Goal: Answer question/provide support

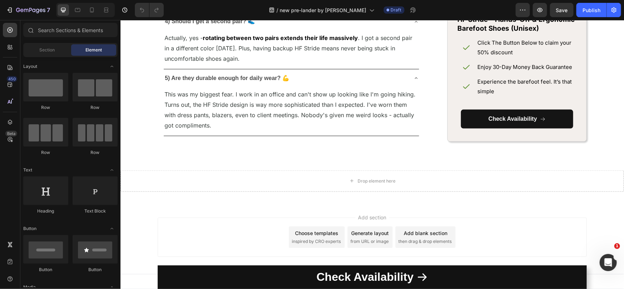
scroll to position [3297, 0]
click at [92, 11] on icon at bounding box center [92, 10] width 4 height 5
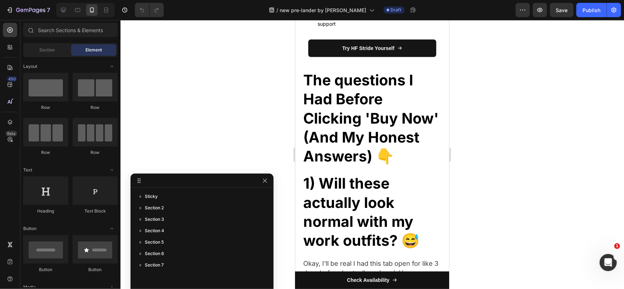
scroll to position [3279, 0]
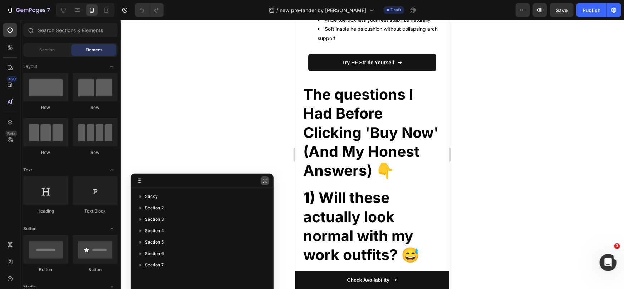
click at [265, 183] on icon "button" at bounding box center [265, 181] width 6 height 6
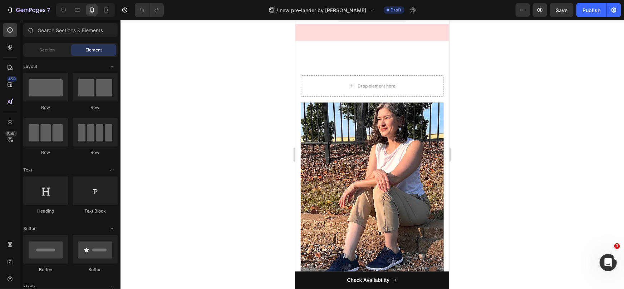
scroll to position [0, 0]
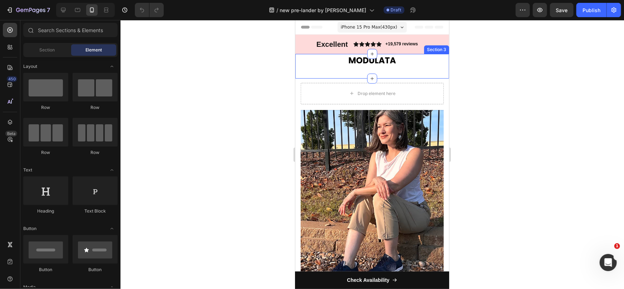
click at [348, 72] on div "Image Section 3" at bounding box center [372, 66] width 154 height 25
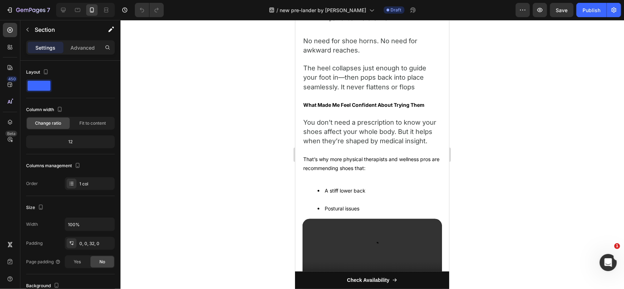
scroll to position [1829, 0]
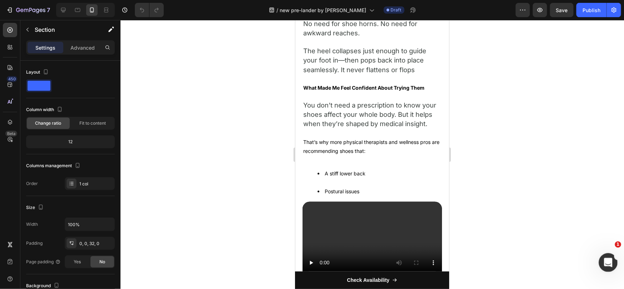
click at [609, 264] on icon "Open Intercom Messenger" at bounding box center [608, 262] width 12 height 12
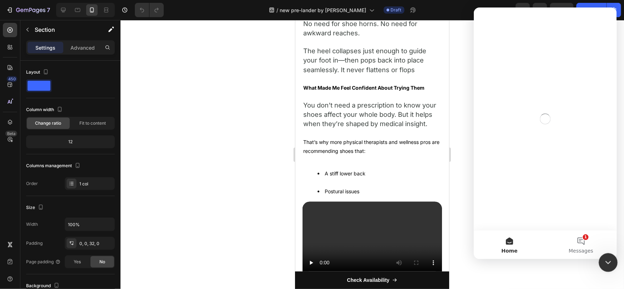
scroll to position [0, 0]
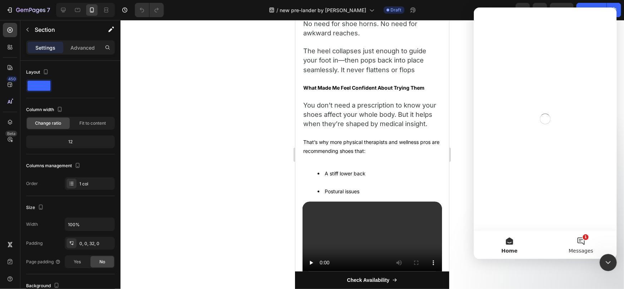
click at [579, 239] on button "1 Messages" at bounding box center [581, 245] width 72 height 29
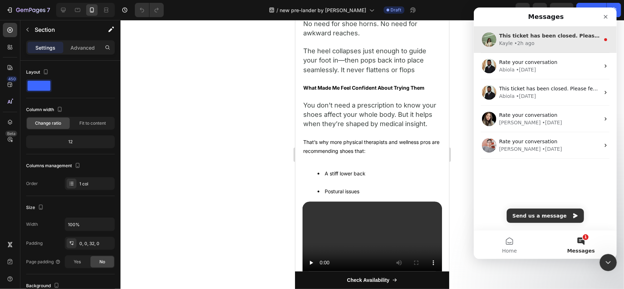
click at [572, 39] on div "This ticket has been closed. Please feel free to open a new conversation if you…" at bounding box center [549, 36] width 101 height 8
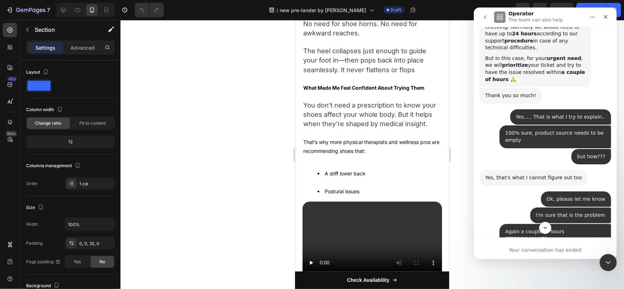
scroll to position [1892, 0]
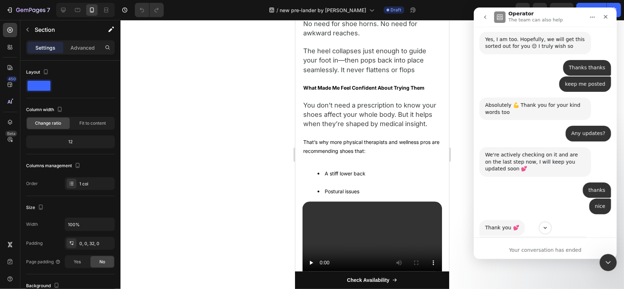
click at [549, 234] on div "Intercom messenger" at bounding box center [545, 228] width 143 height 12
click at [546, 232] on button "Scroll to bottom" at bounding box center [544, 227] width 13 height 13
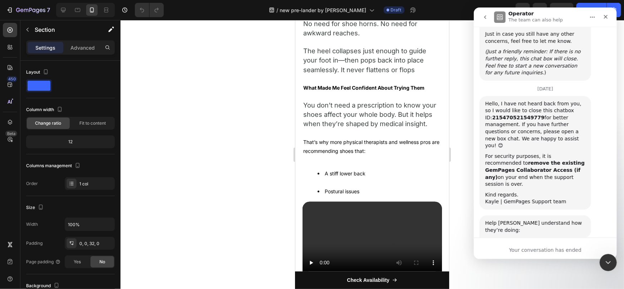
scroll to position [4073, 0]
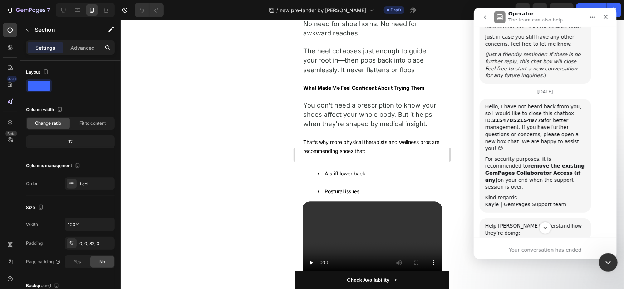
click at [615, 265] on div "Close Intercom Messenger" at bounding box center [607, 261] width 17 height 17
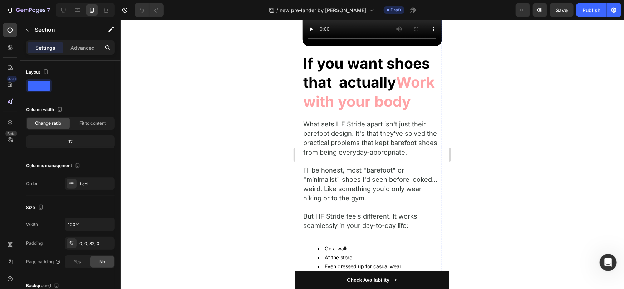
scroll to position [4102, 0]
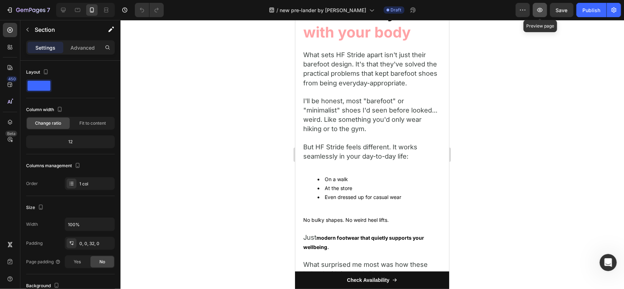
click at [541, 13] on icon "button" at bounding box center [540, 9] width 7 height 7
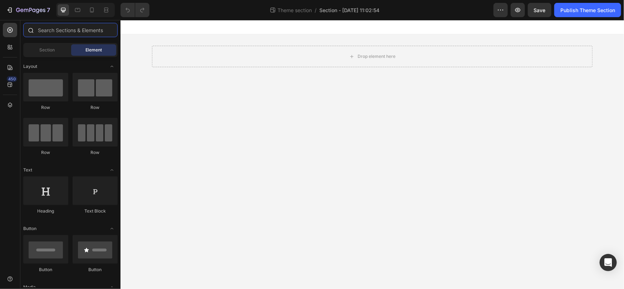
click at [65, 29] on input "text" at bounding box center [70, 30] width 94 height 14
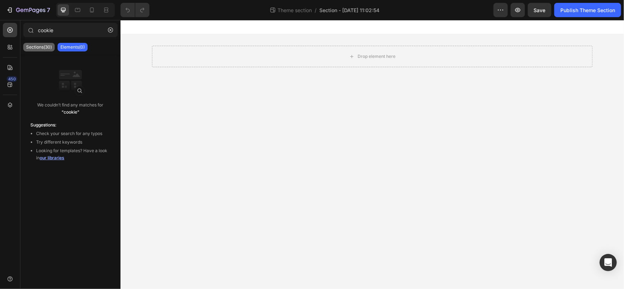
click at [46, 44] on p "Sections(30)" at bounding box center [39, 47] width 26 height 6
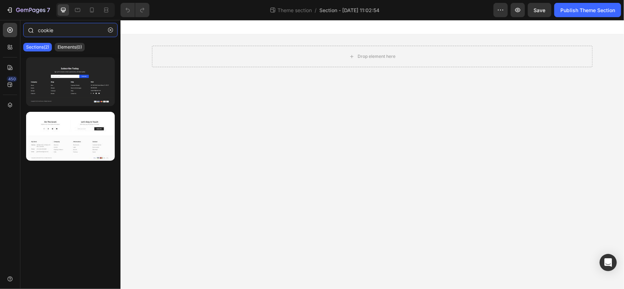
click at [60, 35] on input "cookie" at bounding box center [70, 30] width 94 height 14
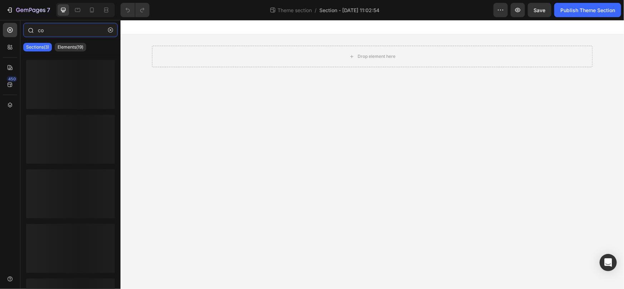
type input "c"
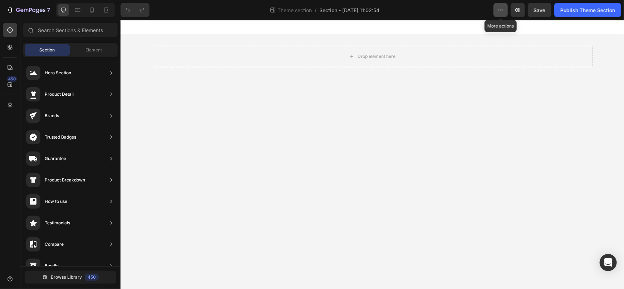
click at [504, 12] on icon "button" at bounding box center [500, 9] width 7 height 7
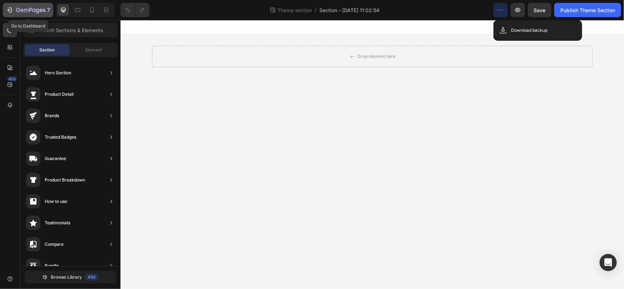
click at [11, 11] on icon "button" at bounding box center [9, 9] width 7 height 7
